Goal: Information Seeking & Learning: Compare options

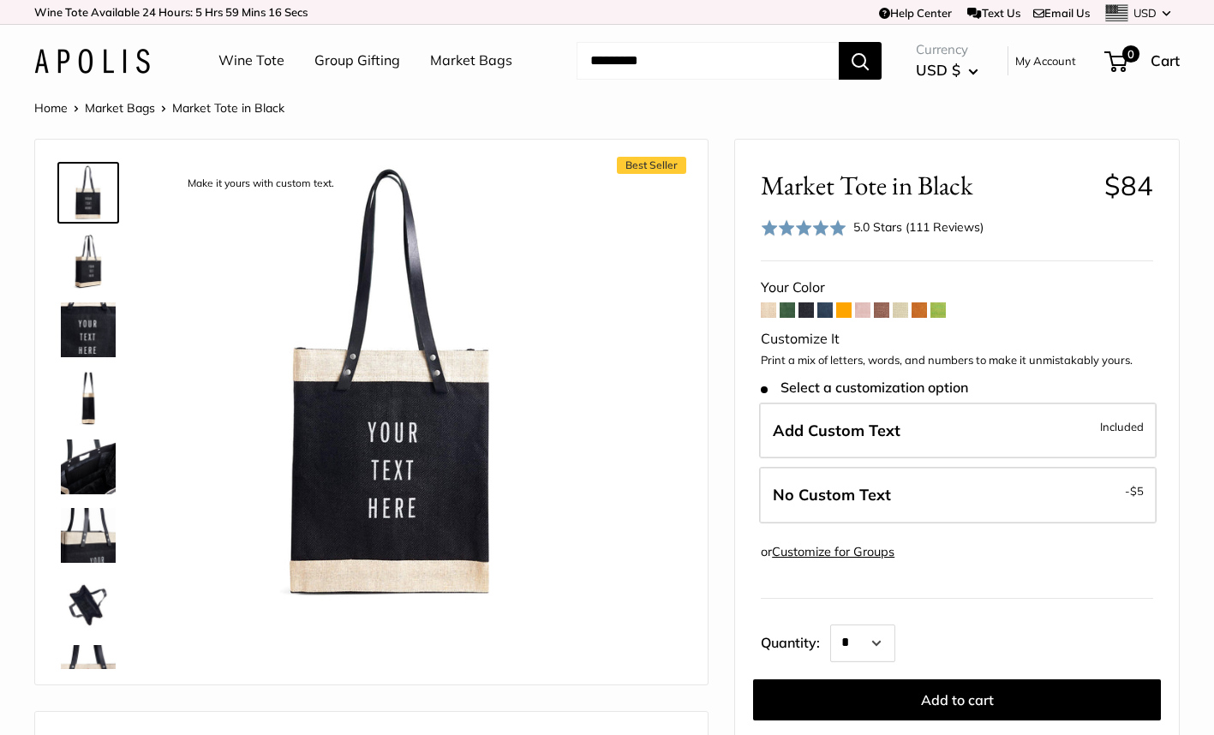
click at [870, 309] on span at bounding box center [862, 310] width 15 height 15
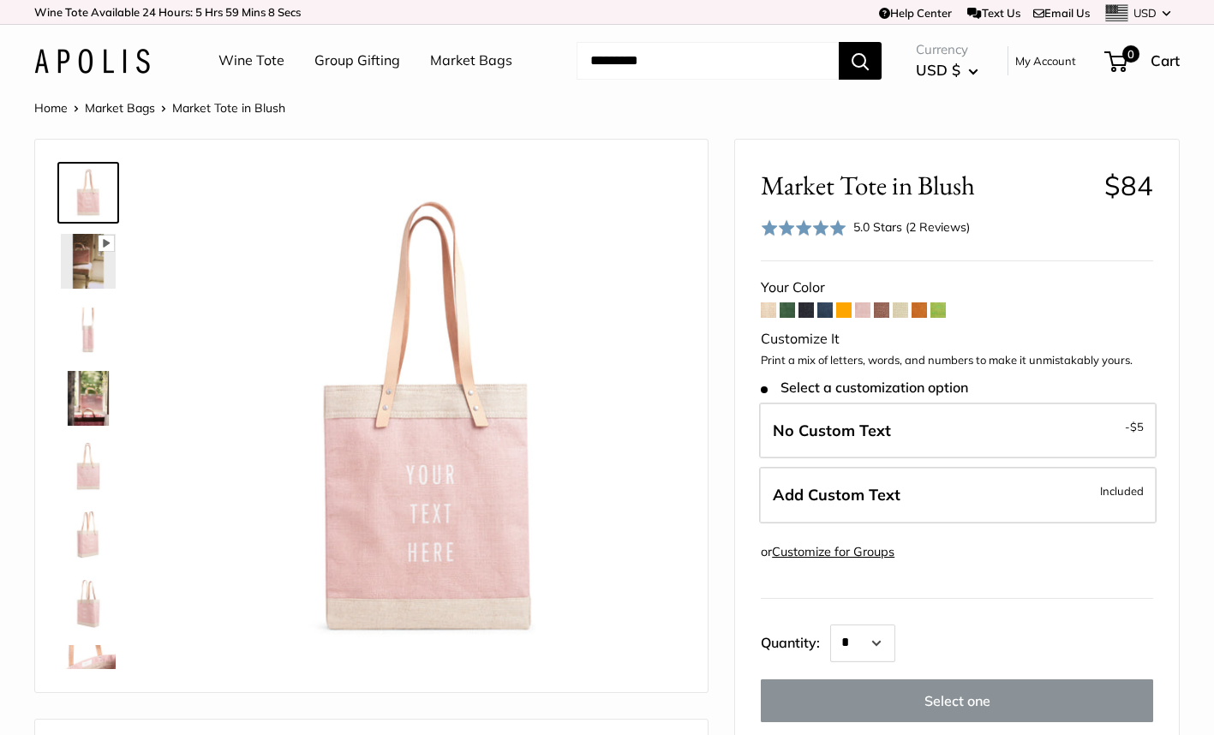
click at [812, 305] on span at bounding box center [806, 310] width 15 height 15
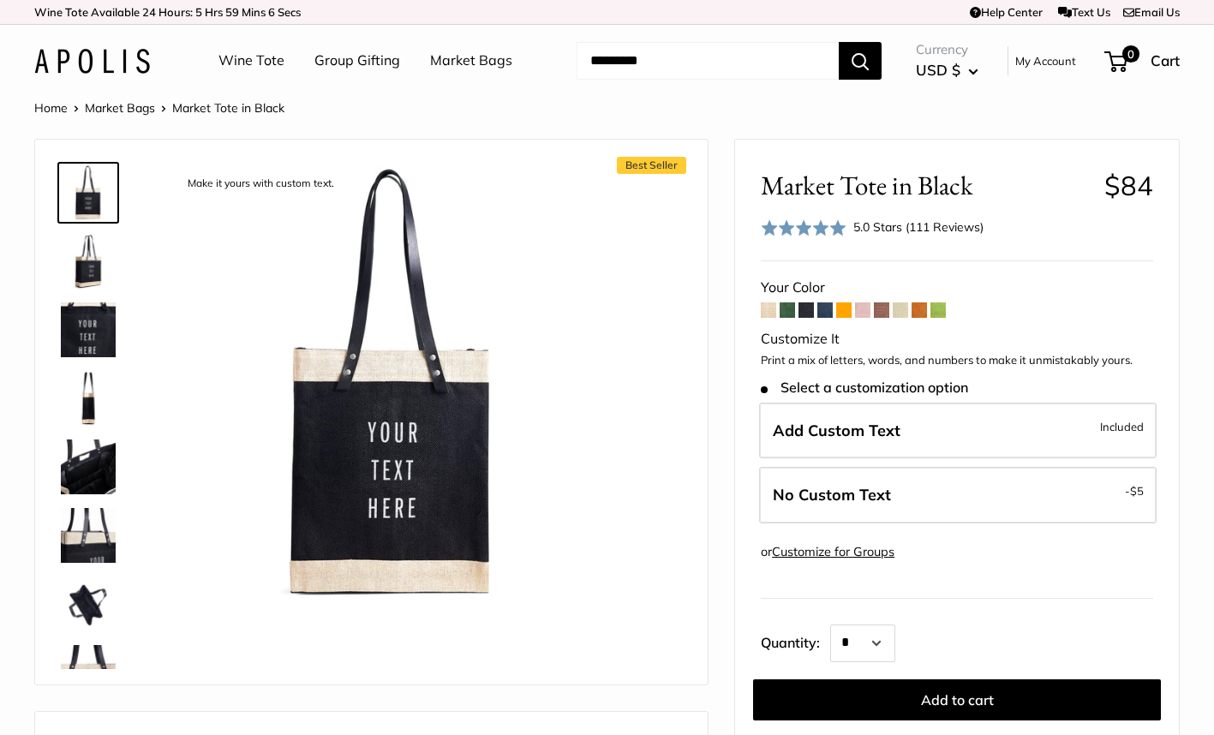
click at [926, 310] on span at bounding box center [919, 310] width 15 height 15
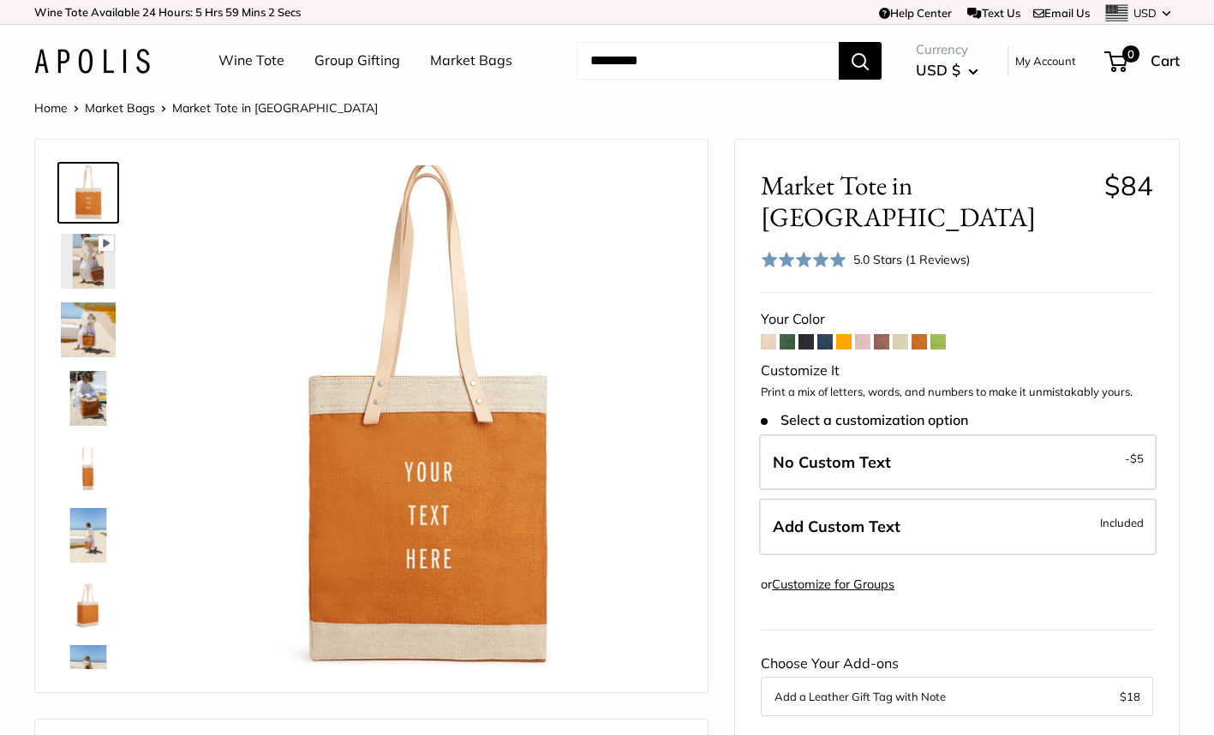
click at [878, 334] on span at bounding box center [881, 341] width 15 height 15
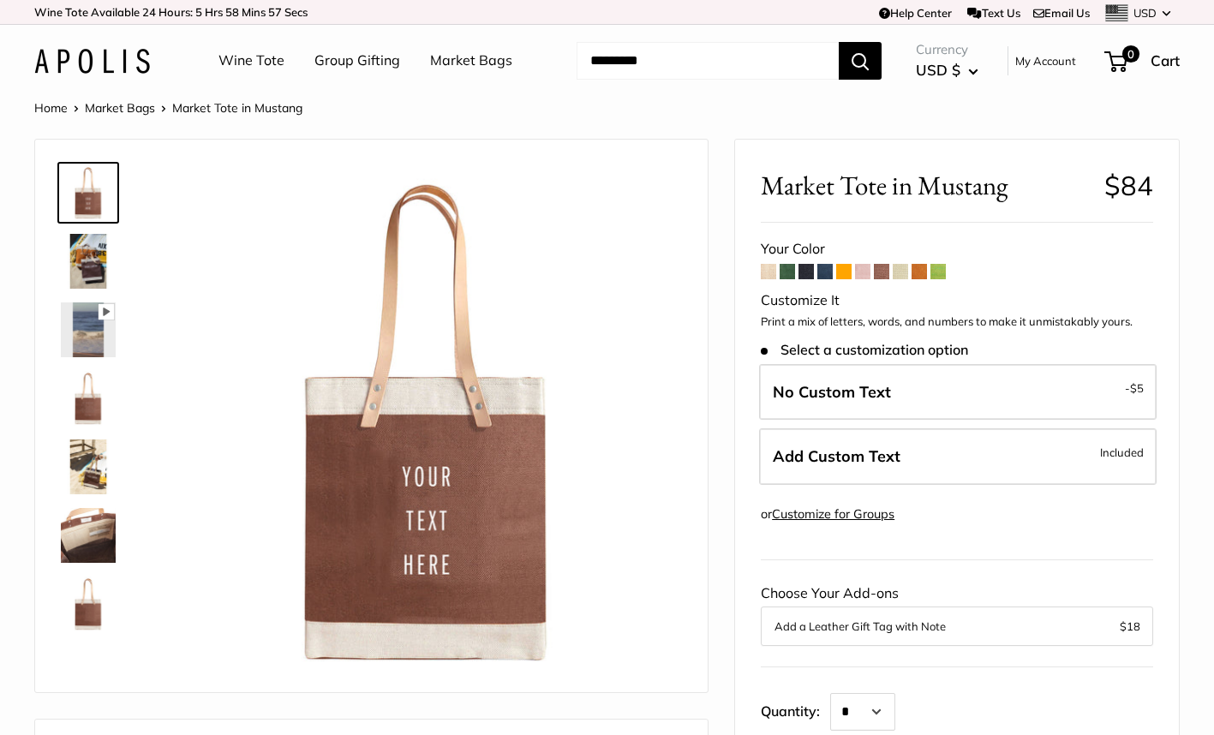
click at [813, 273] on span at bounding box center [806, 271] width 15 height 15
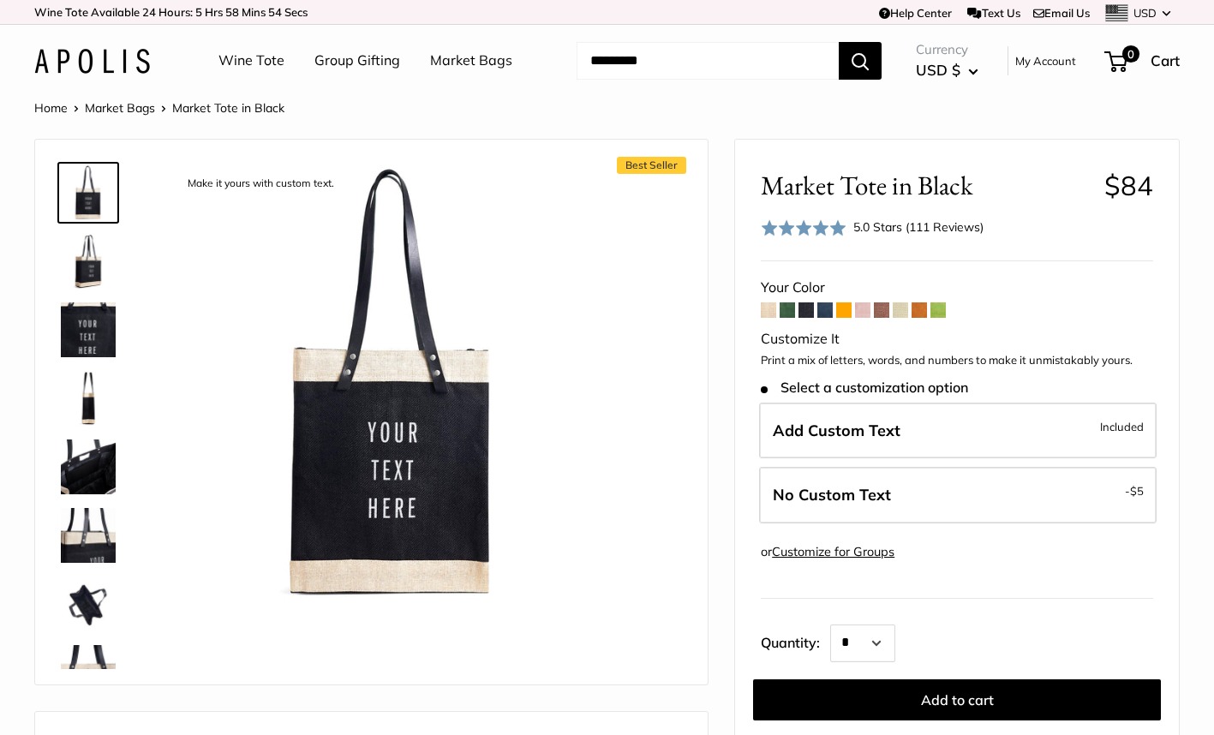
click at [903, 310] on span at bounding box center [900, 310] width 15 height 15
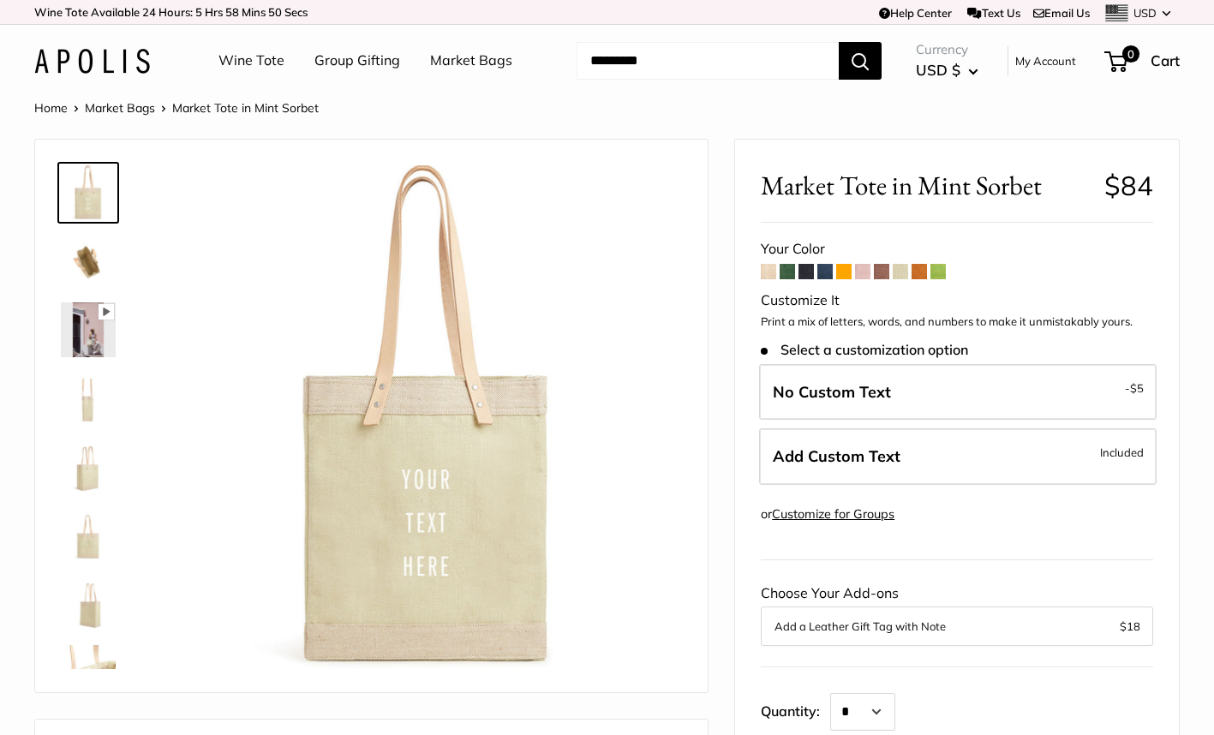
click at [833, 272] on span at bounding box center [825, 271] width 15 height 15
